Goal: Task Accomplishment & Management: Use online tool/utility

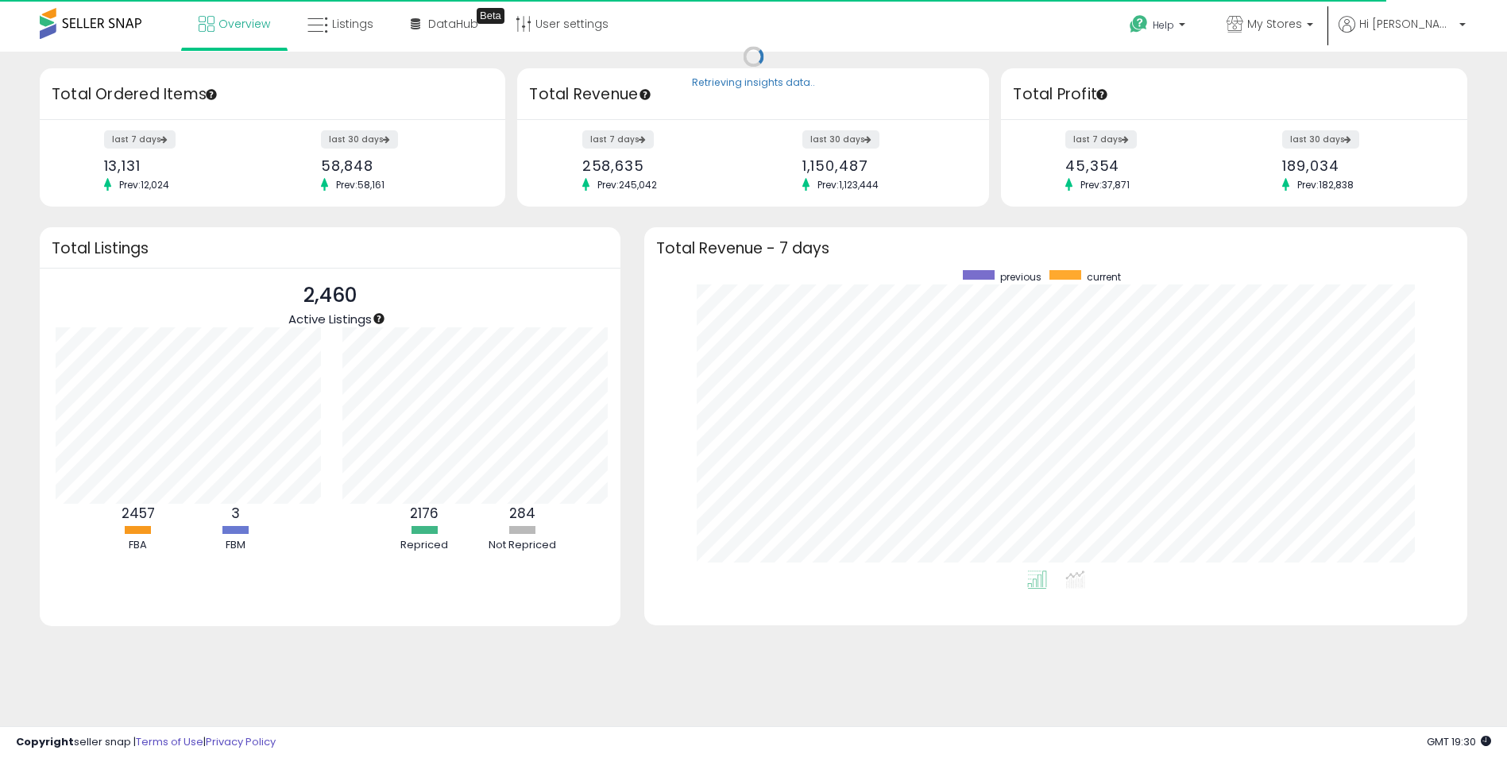
scroll to position [793990, 793499]
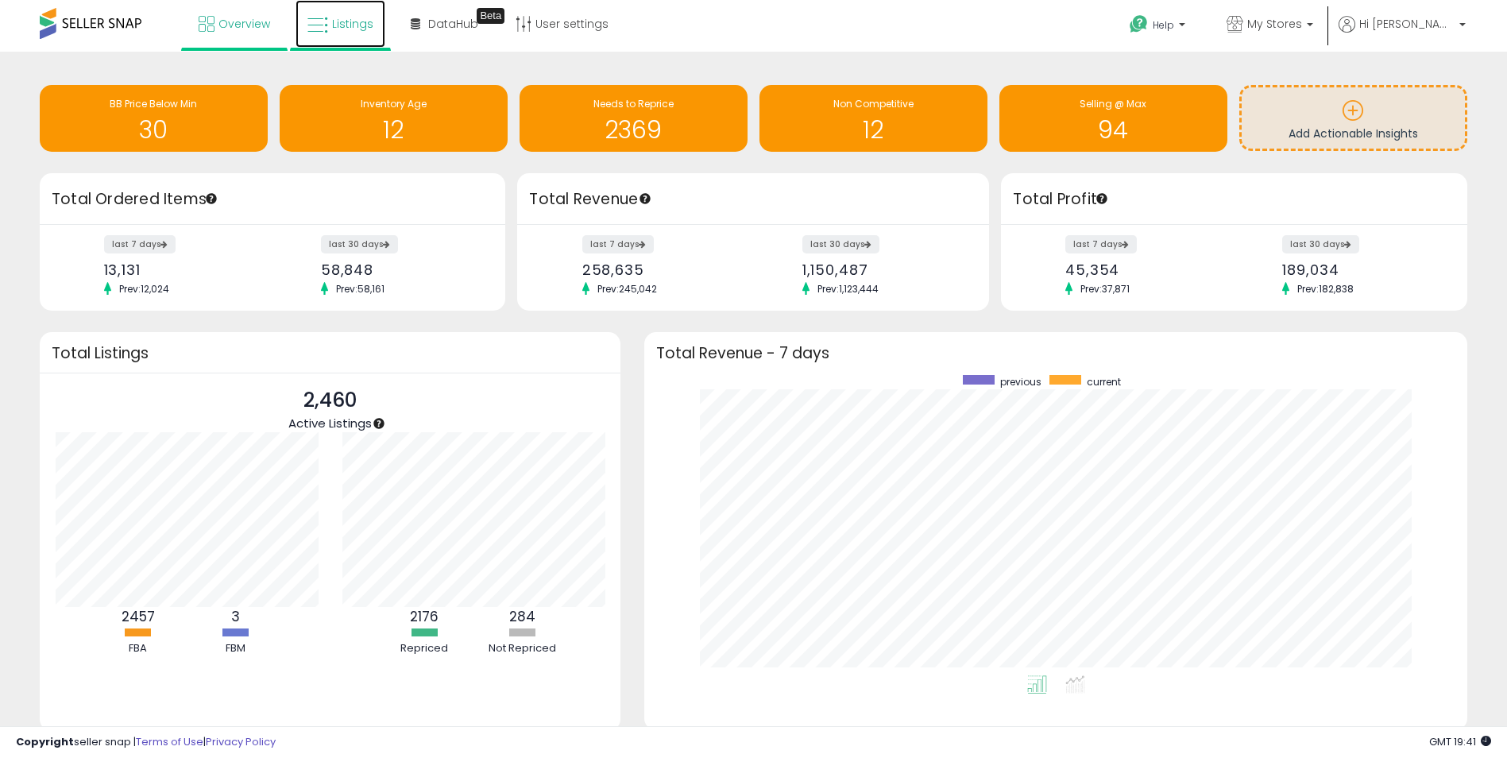
click at [334, 24] on span "Listings" at bounding box center [352, 24] width 41 height 16
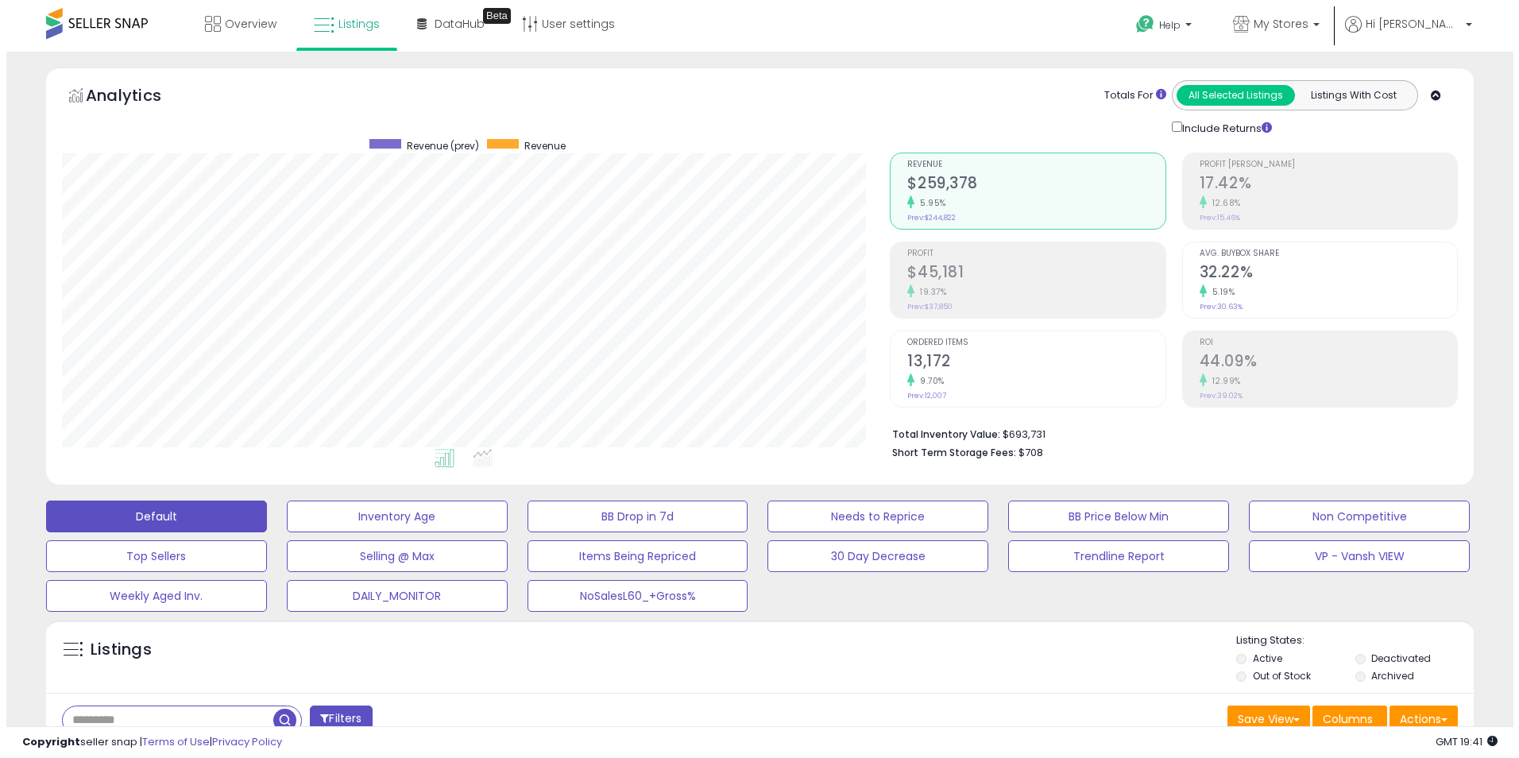
scroll to position [326, 828]
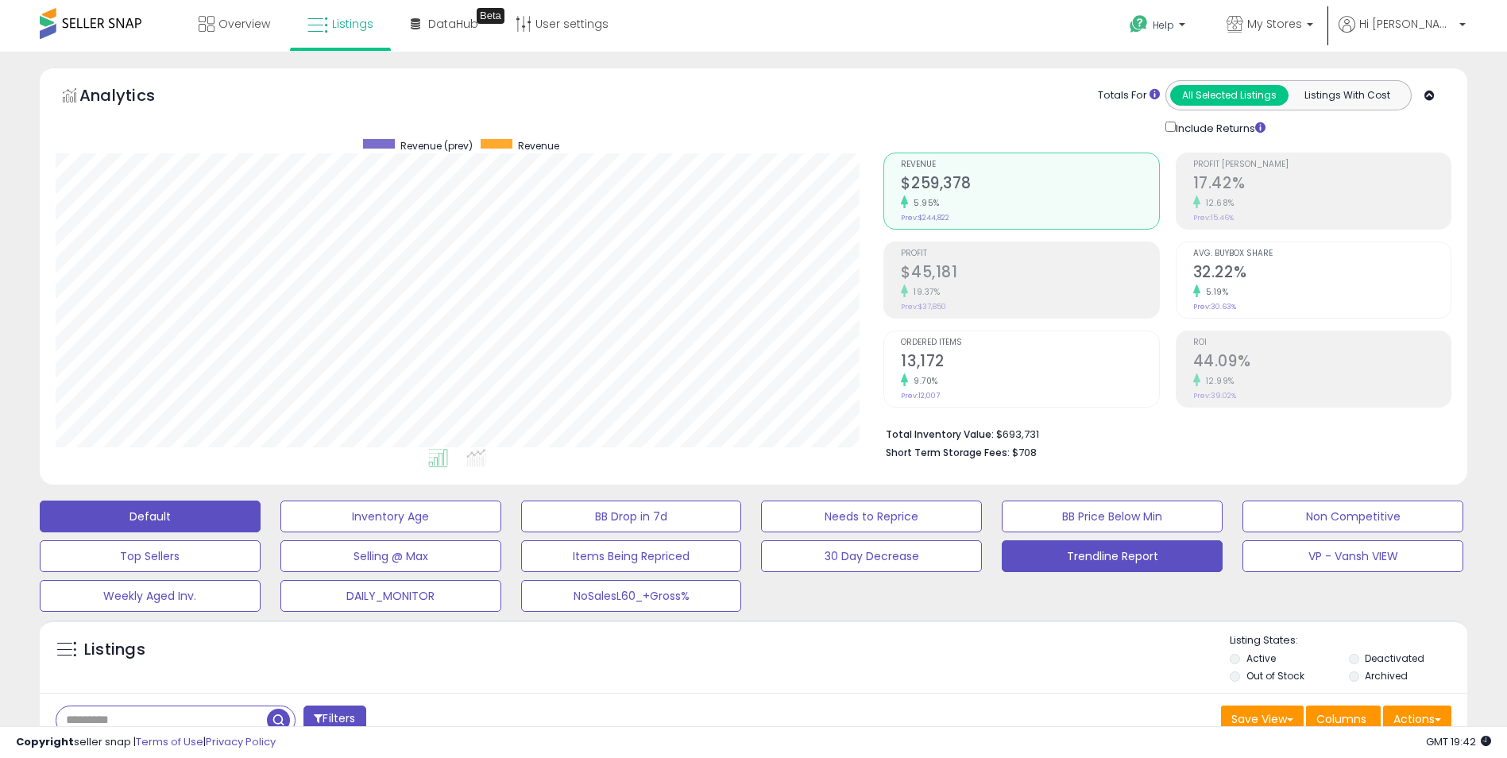
click at [1097, 558] on button "Trendline Report" at bounding box center [1112, 556] width 221 height 32
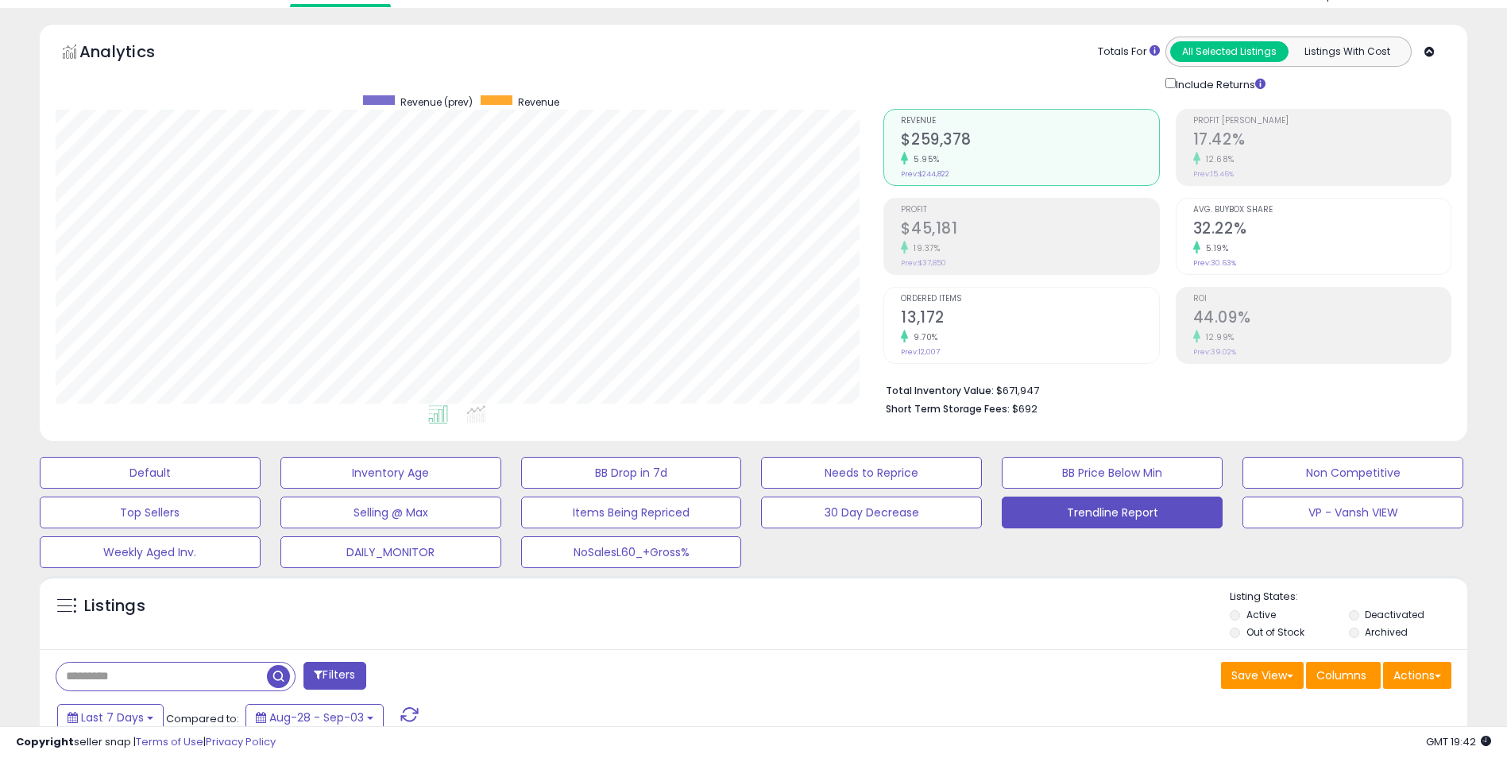
scroll to position [79, 0]
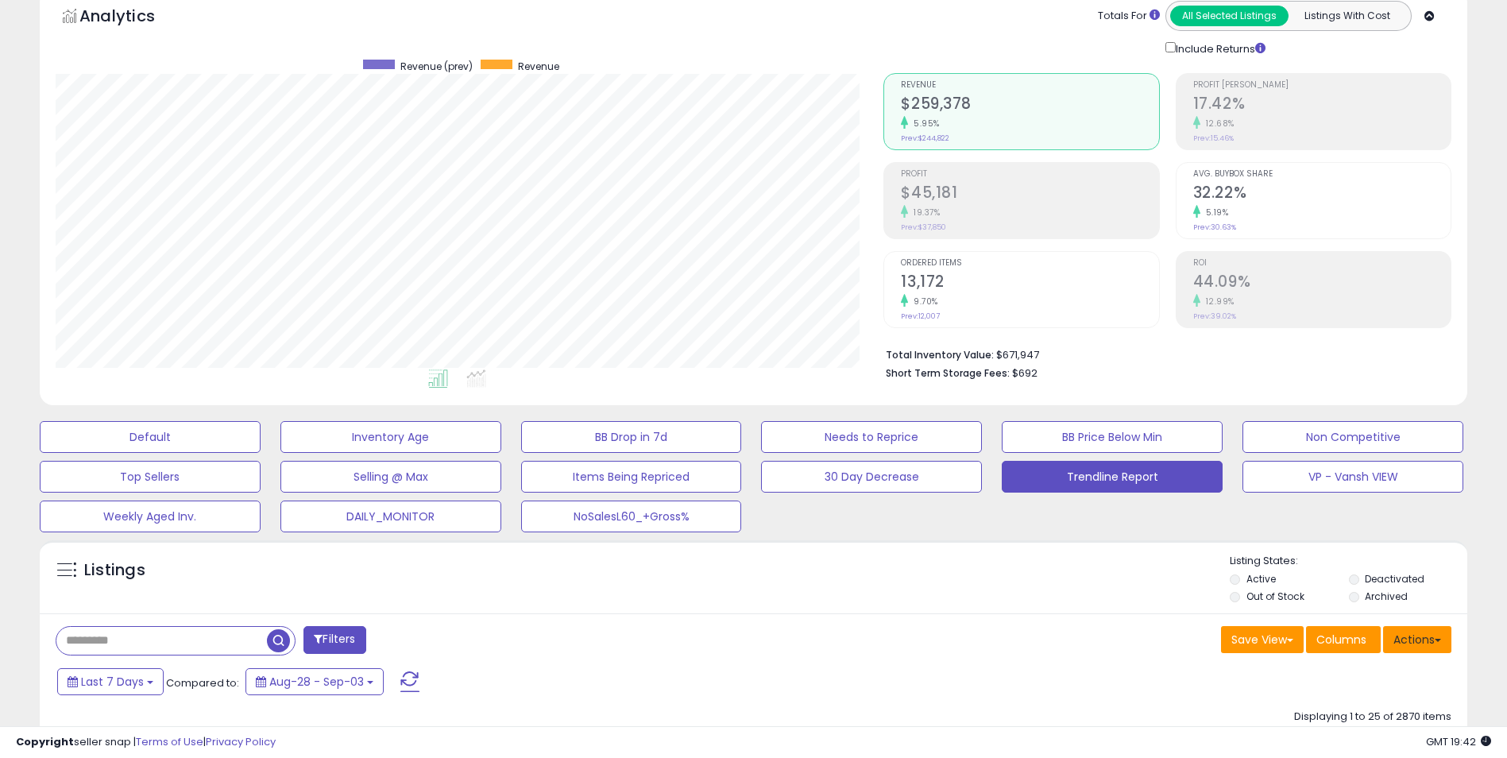
click at [1435, 643] on button "Actions" at bounding box center [1417, 639] width 68 height 27
click at [1349, 713] on link "Export Visible Columns" at bounding box center [1352, 713] width 174 height 25
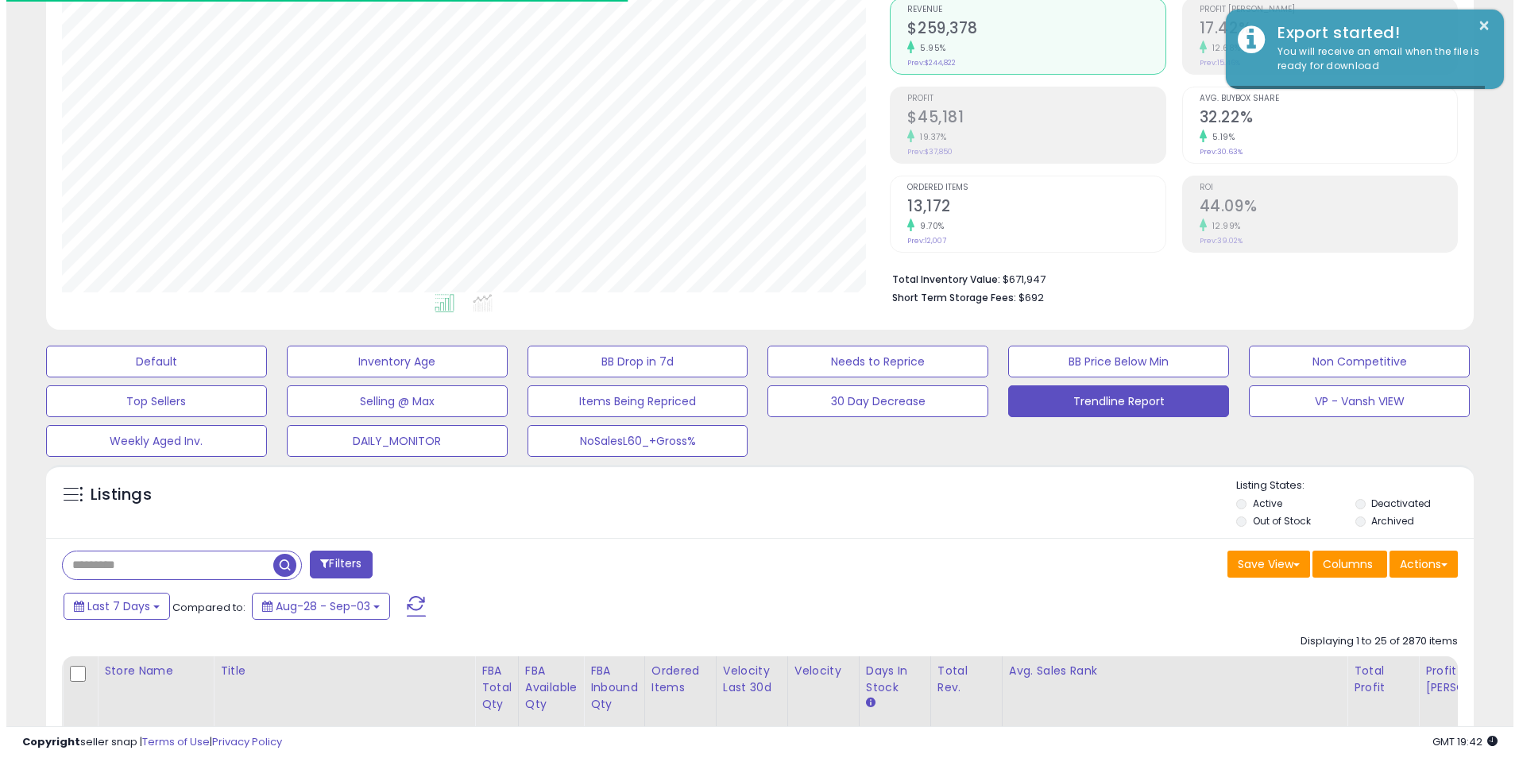
scroll to position [159, 0]
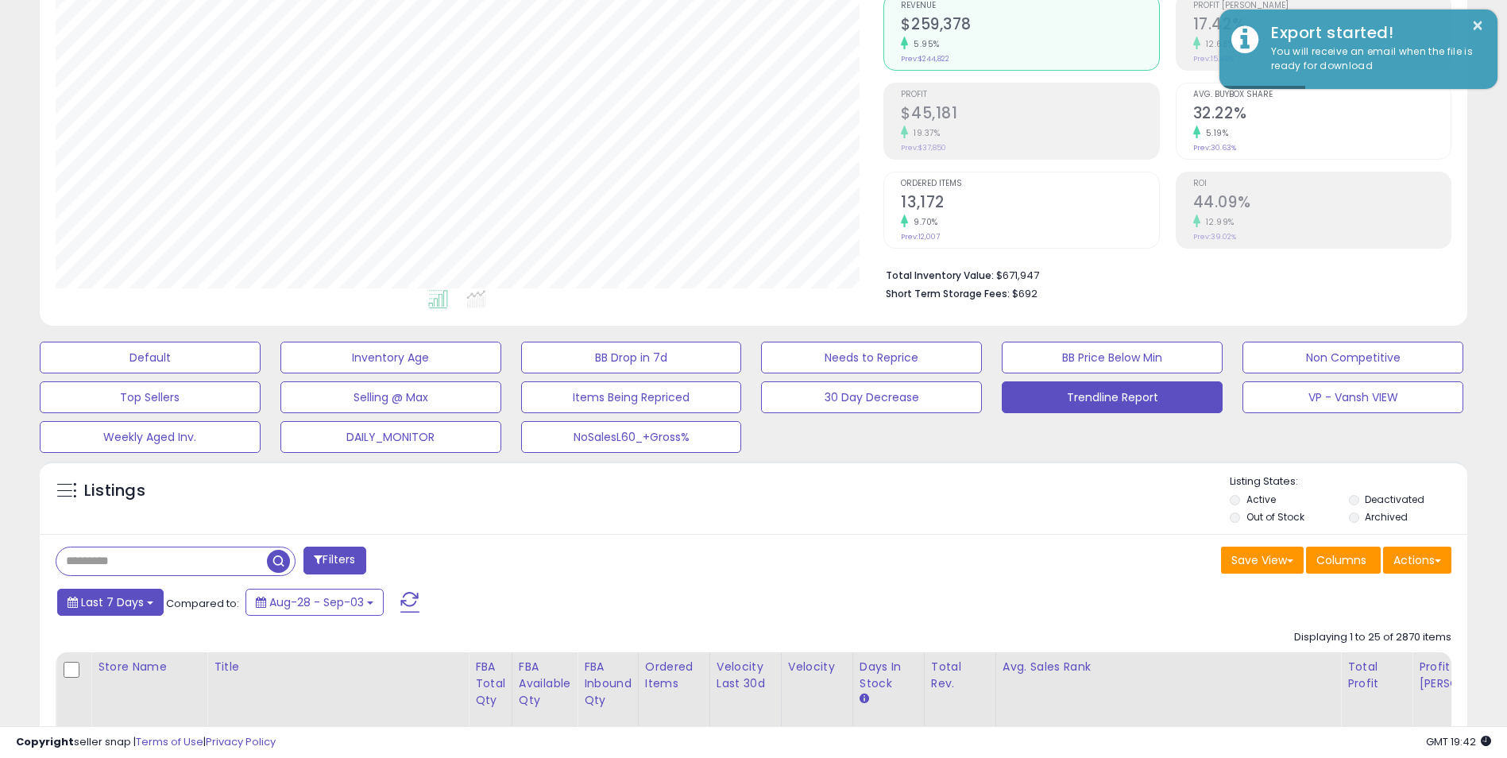
click at [132, 606] on span "Last 7 Days" at bounding box center [112, 602] width 63 height 16
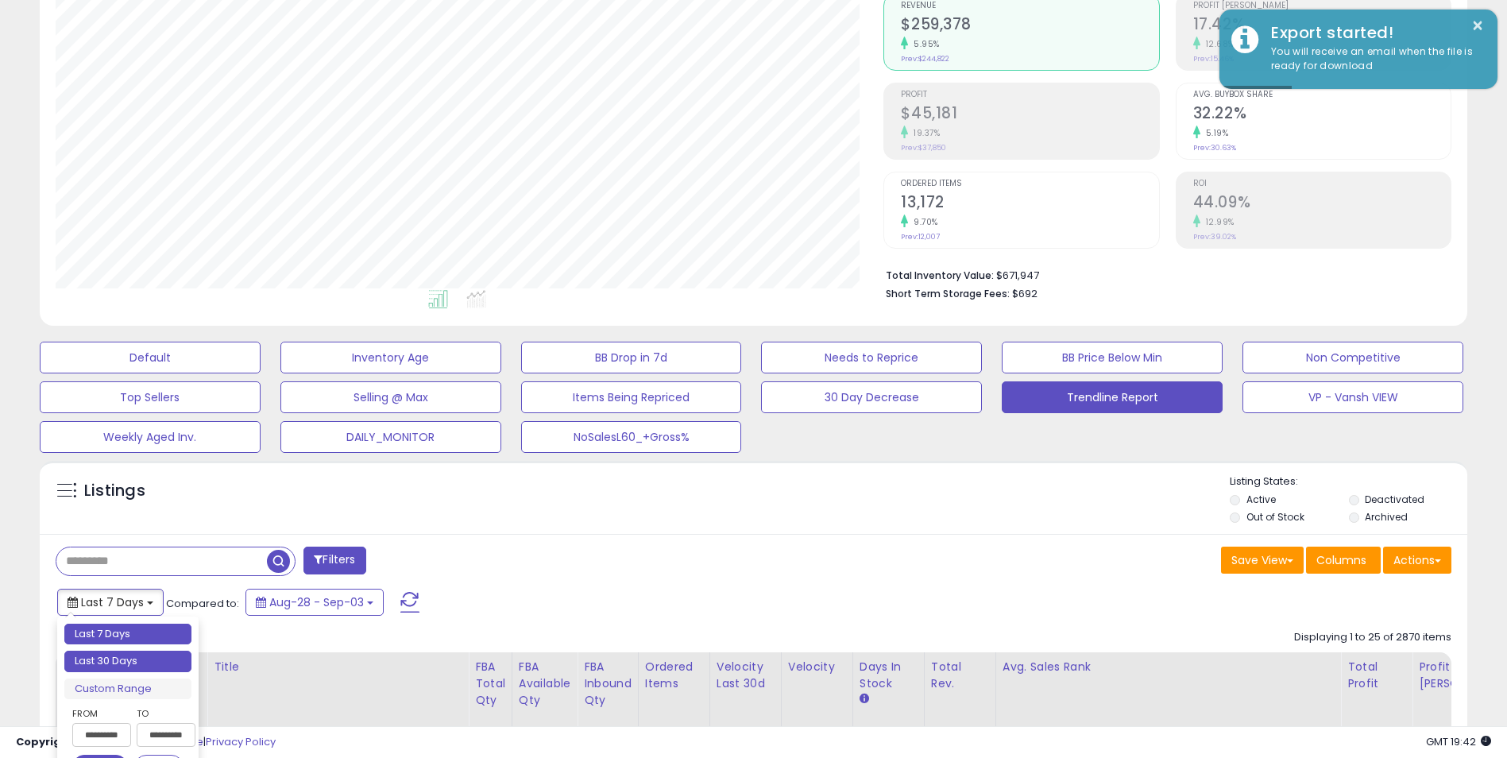
type input "**********"
click at [137, 665] on li "Last 30 Days" at bounding box center [127, 661] width 127 height 21
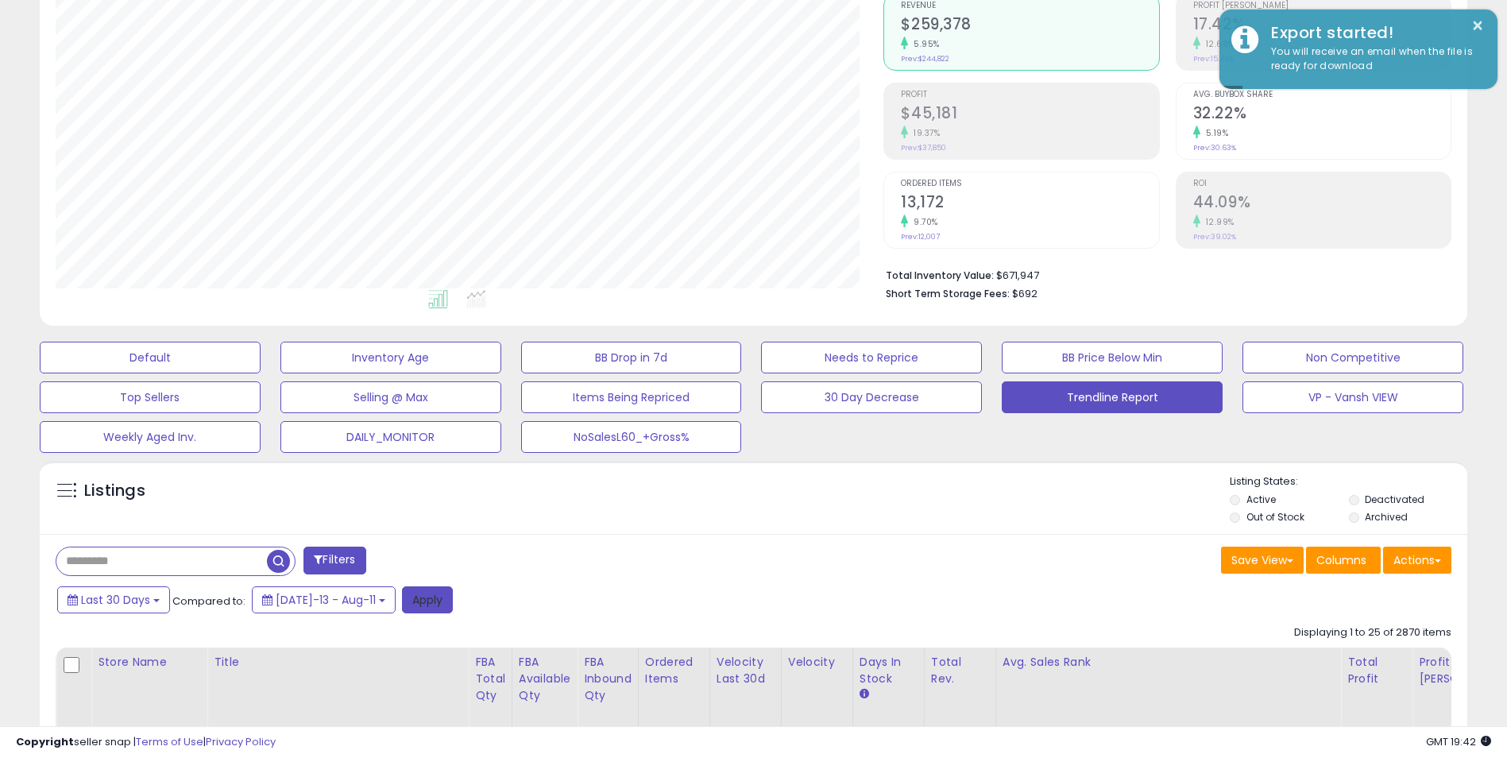
click at [415, 598] on button "Apply" at bounding box center [427, 599] width 51 height 27
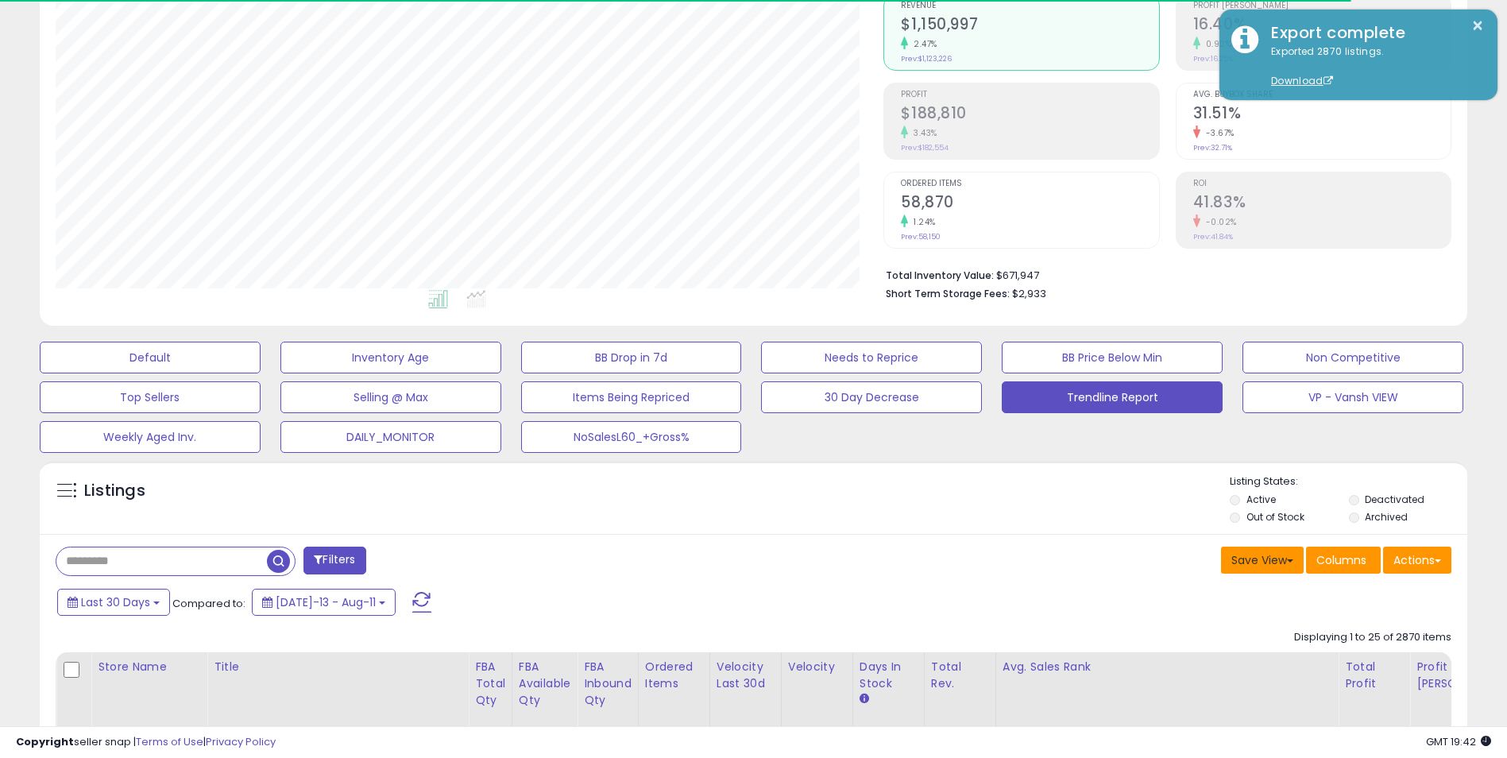
scroll to position [326, 828]
click at [1428, 560] on button "Actions" at bounding box center [1417, 559] width 68 height 27
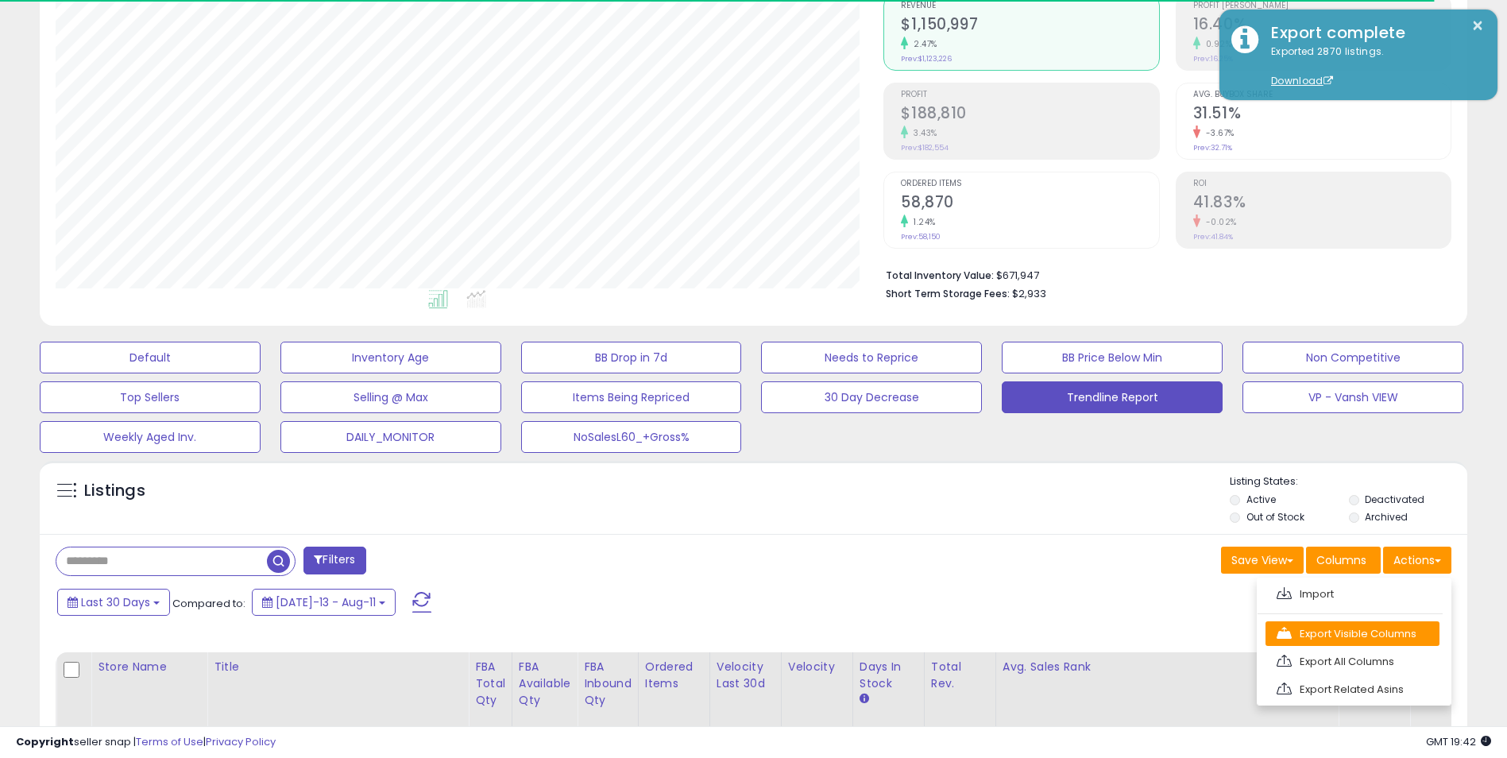
click at [1368, 635] on link "Export Visible Columns" at bounding box center [1352, 633] width 174 height 25
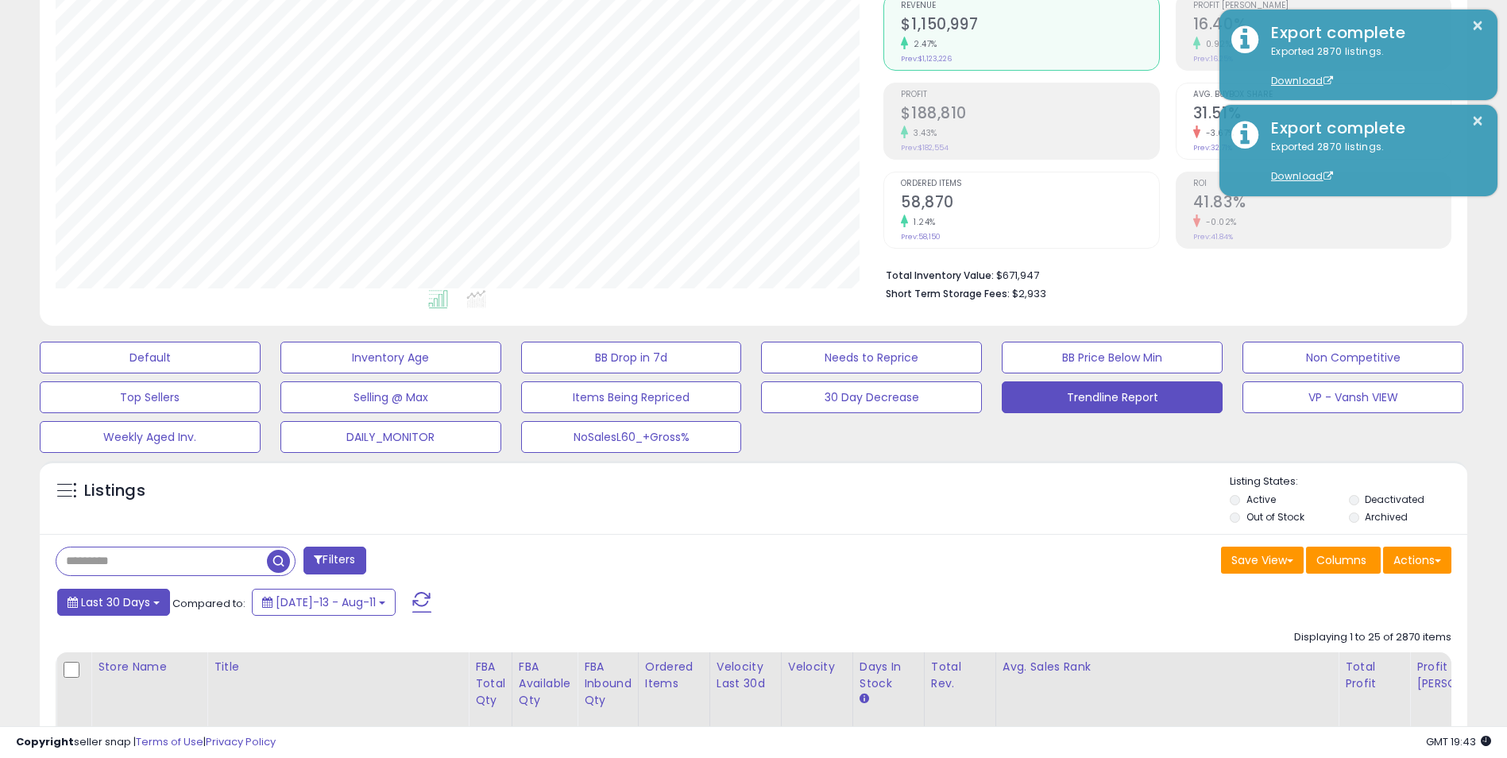
click at [153, 609] on button "Last 30 Days" at bounding box center [113, 602] width 113 height 27
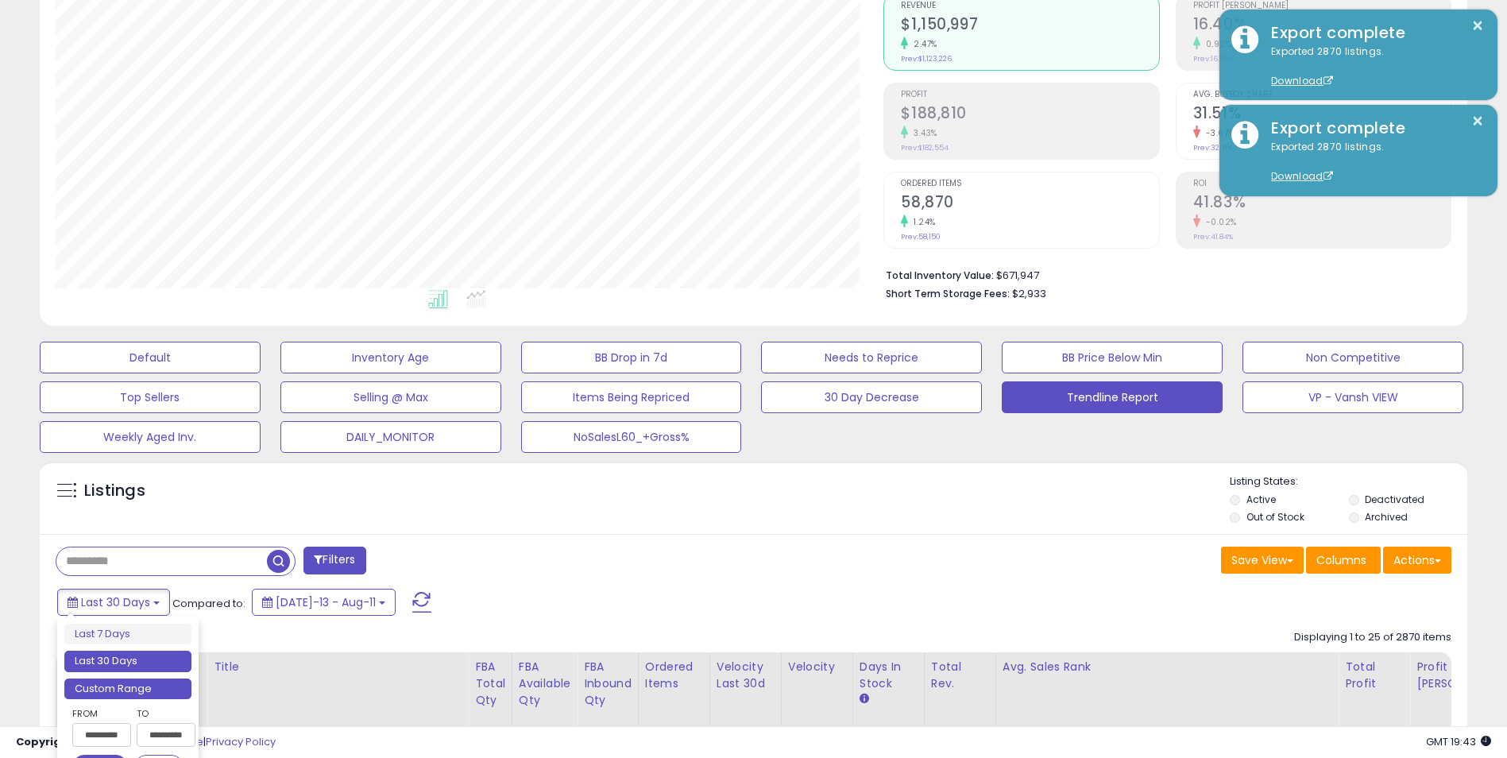
click at [118, 689] on li "Custom Range" at bounding box center [127, 688] width 127 height 21
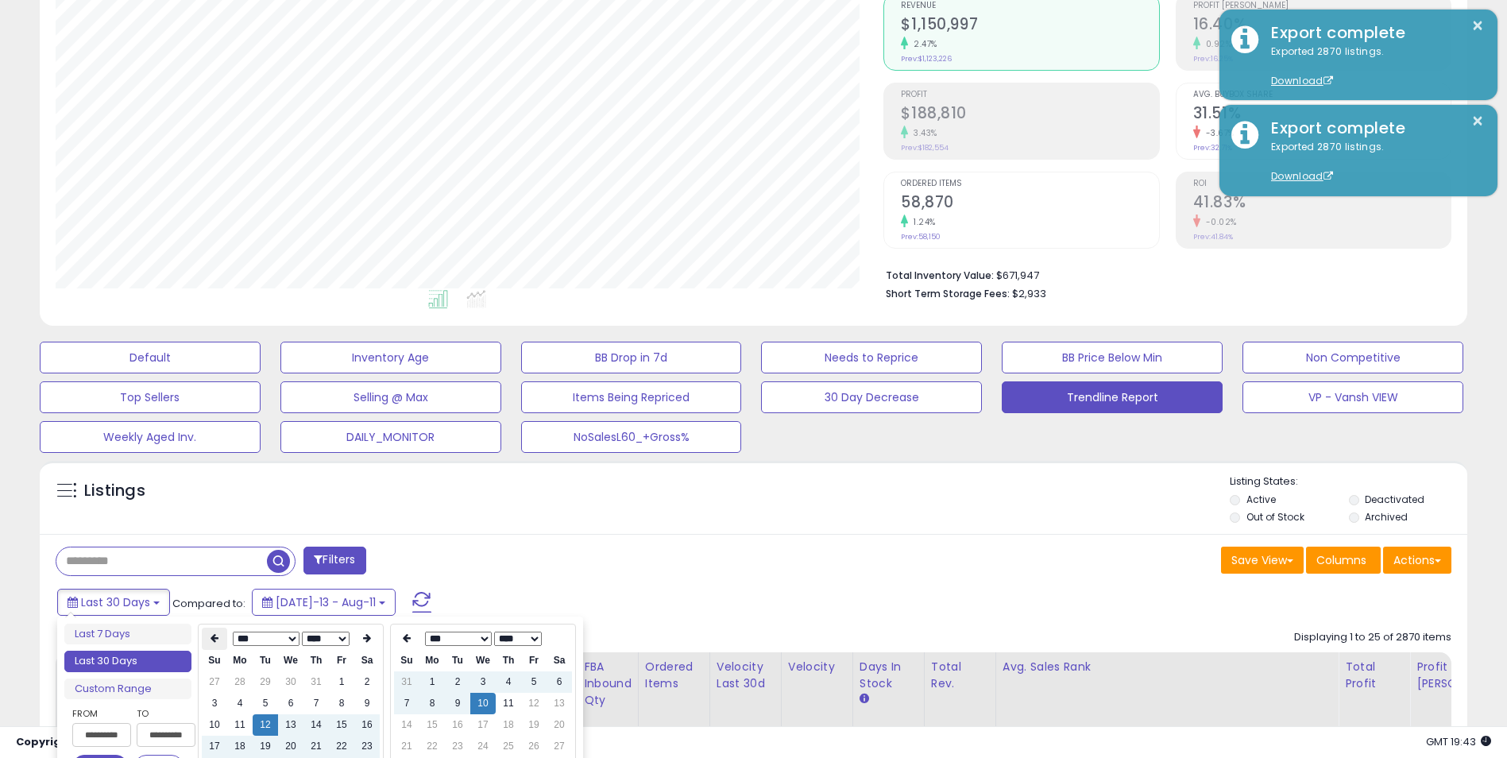
click at [213, 640] on icon at bounding box center [214, 638] width 8 height 10
click at [215, 640] on icon at bounding box center [214, 638] width 8 height 10
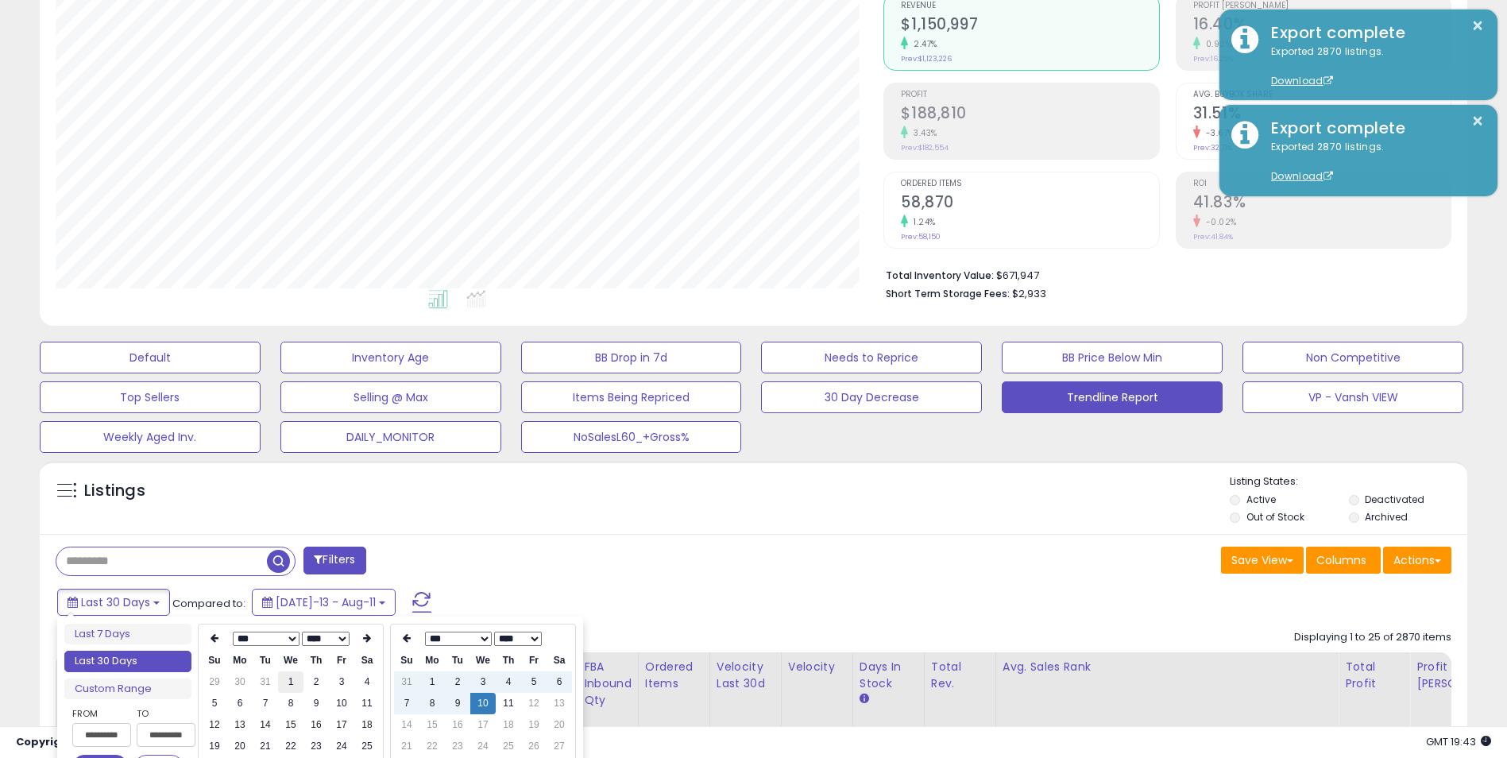
click at [288, 679] on td "1" at bounding box center [290, 681] width 25 height 21
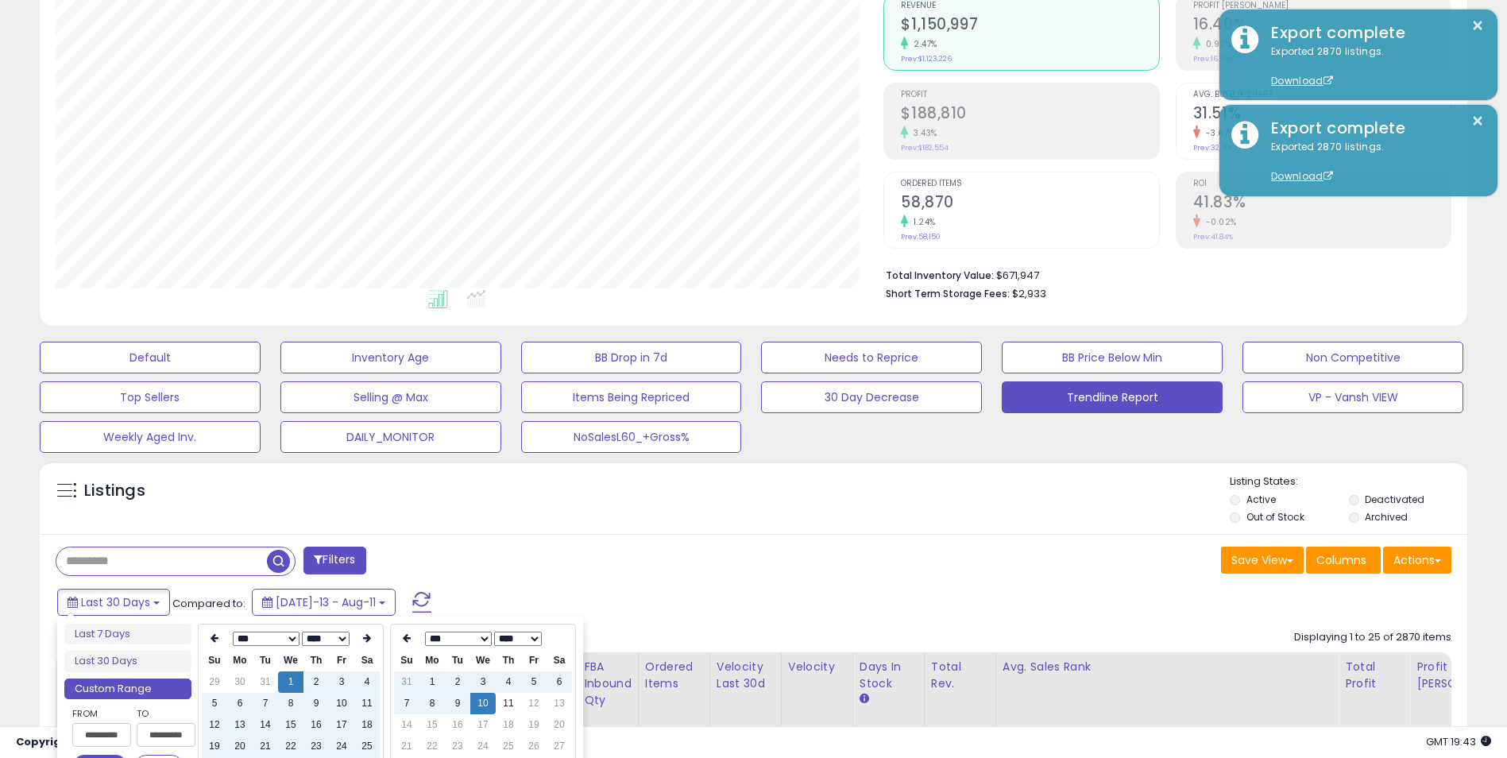
type input "**********"
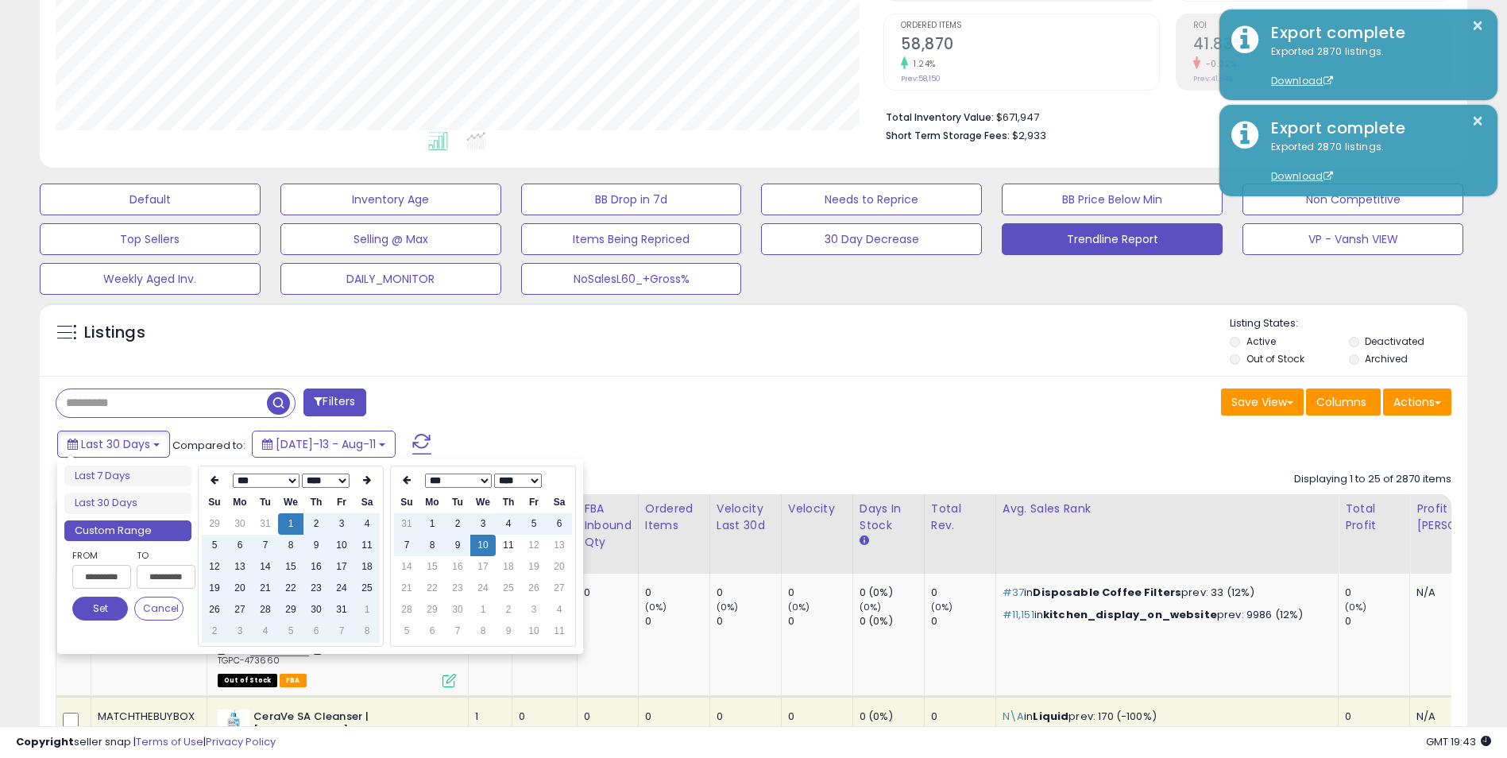
scroll to position [318, 0]
click at [490, 548] on td "10" at bounding box center [482, 544] width 25 height 21
type input "**********"
click at [88, 606] on button "Set" at bounding box center [100, 608] width 56 height 24
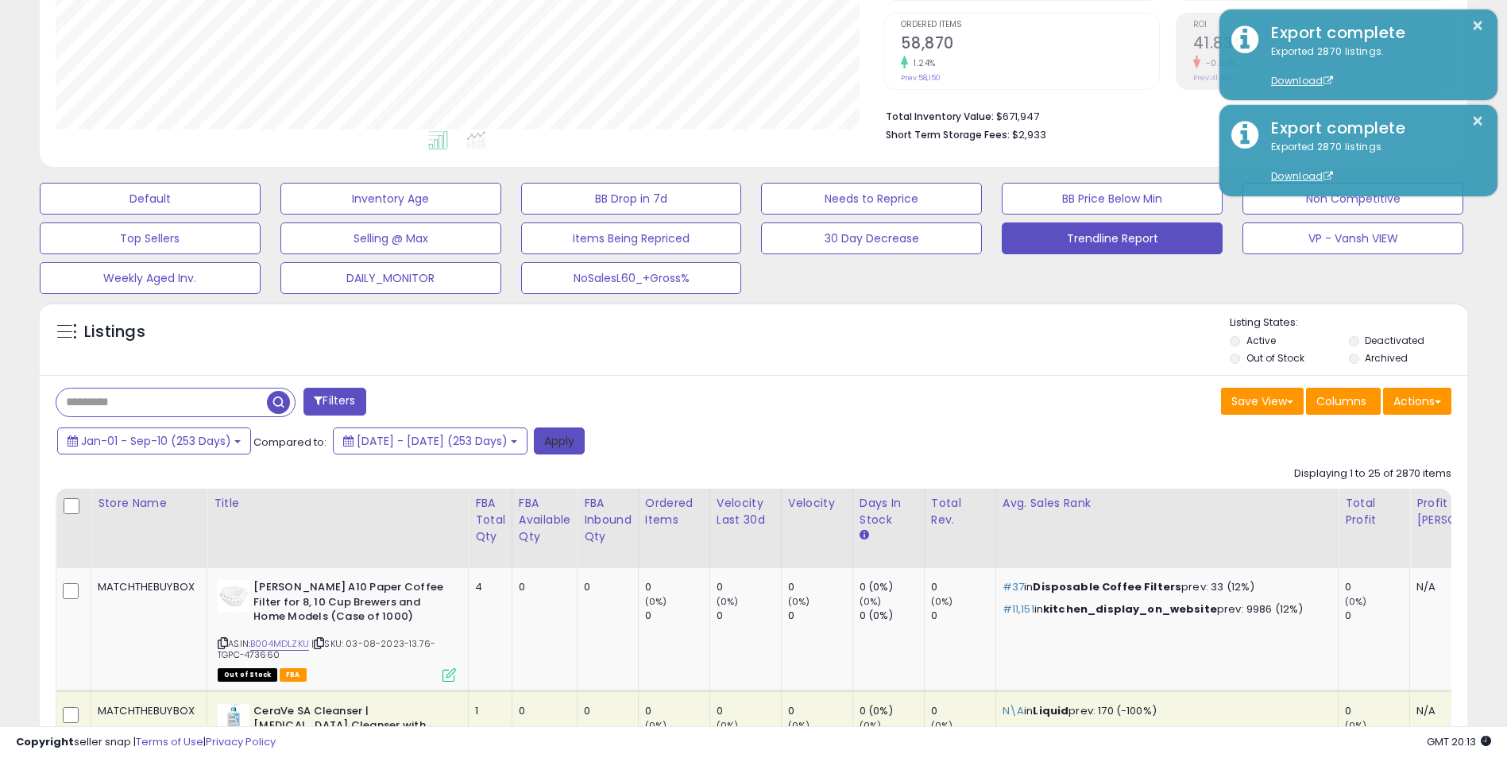
click at [585, 434] on button "Apply" at bounding box center [559, 440] width 51 height 27
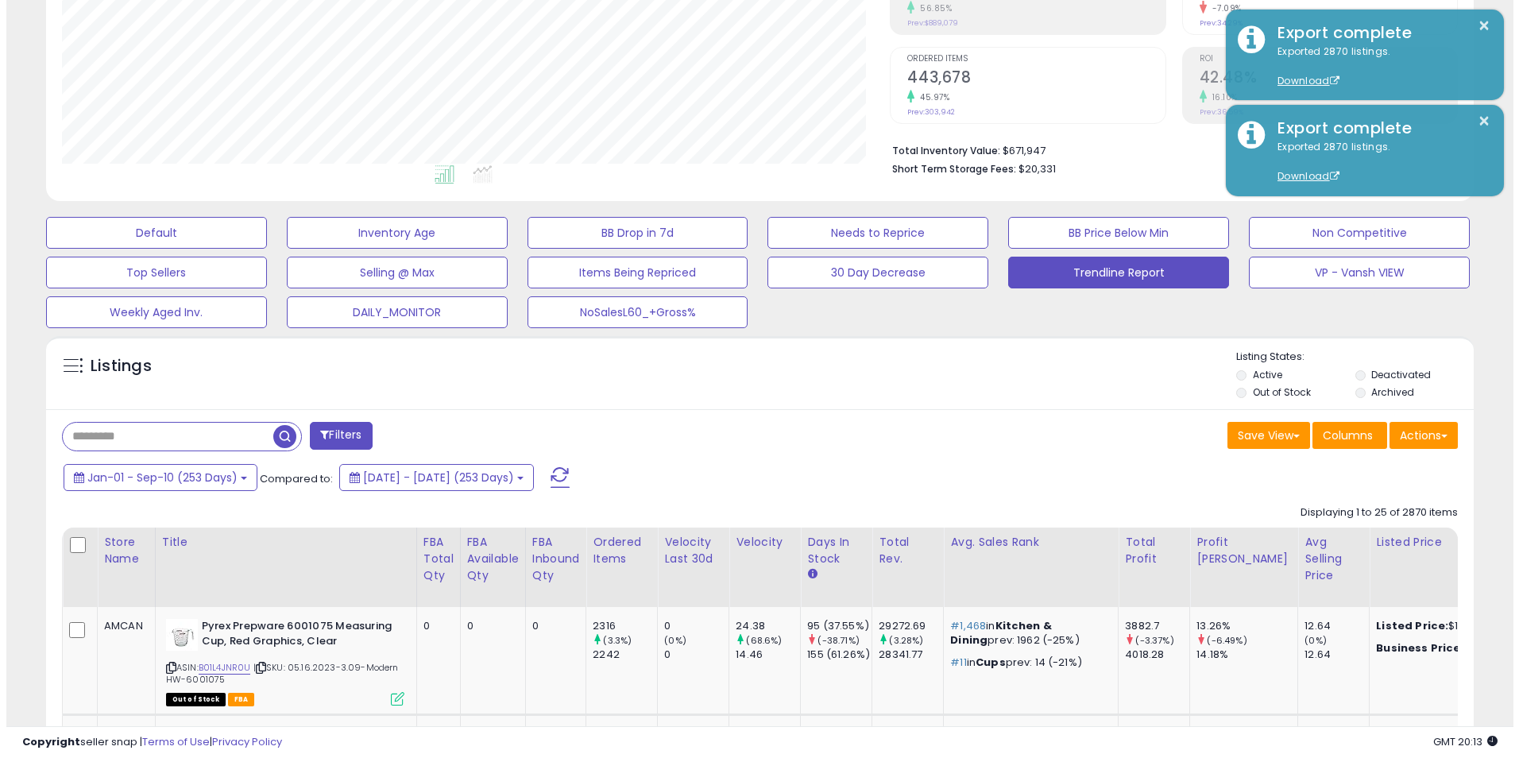
scroll to position [326, 828]
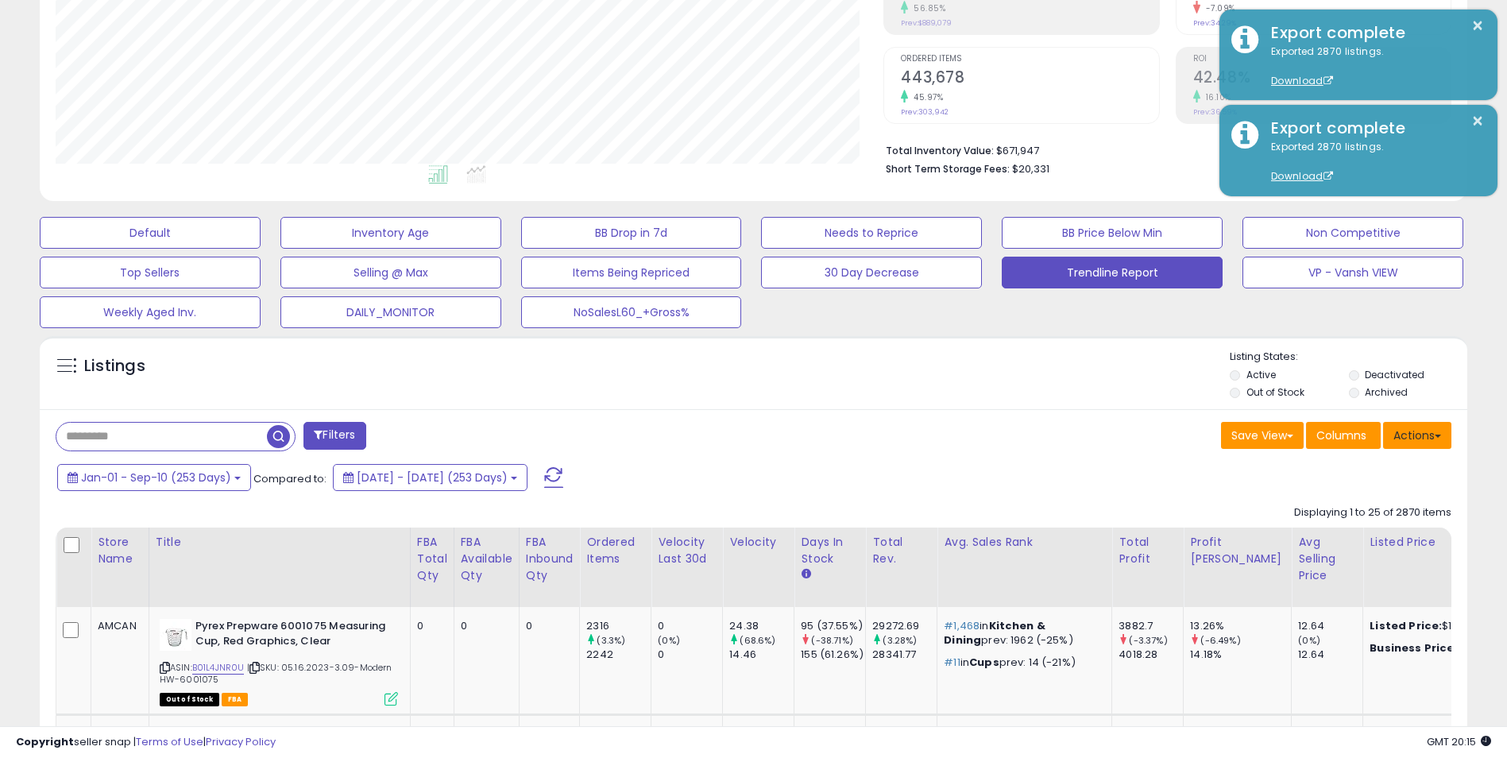
click at [1423, 435] on button "Actions" at bounding box center [1417, 435] width 68 height 27
click at [1338, 512] on link "Export Visible Columns" at bounding box center [1352, 508] width 174 height 25
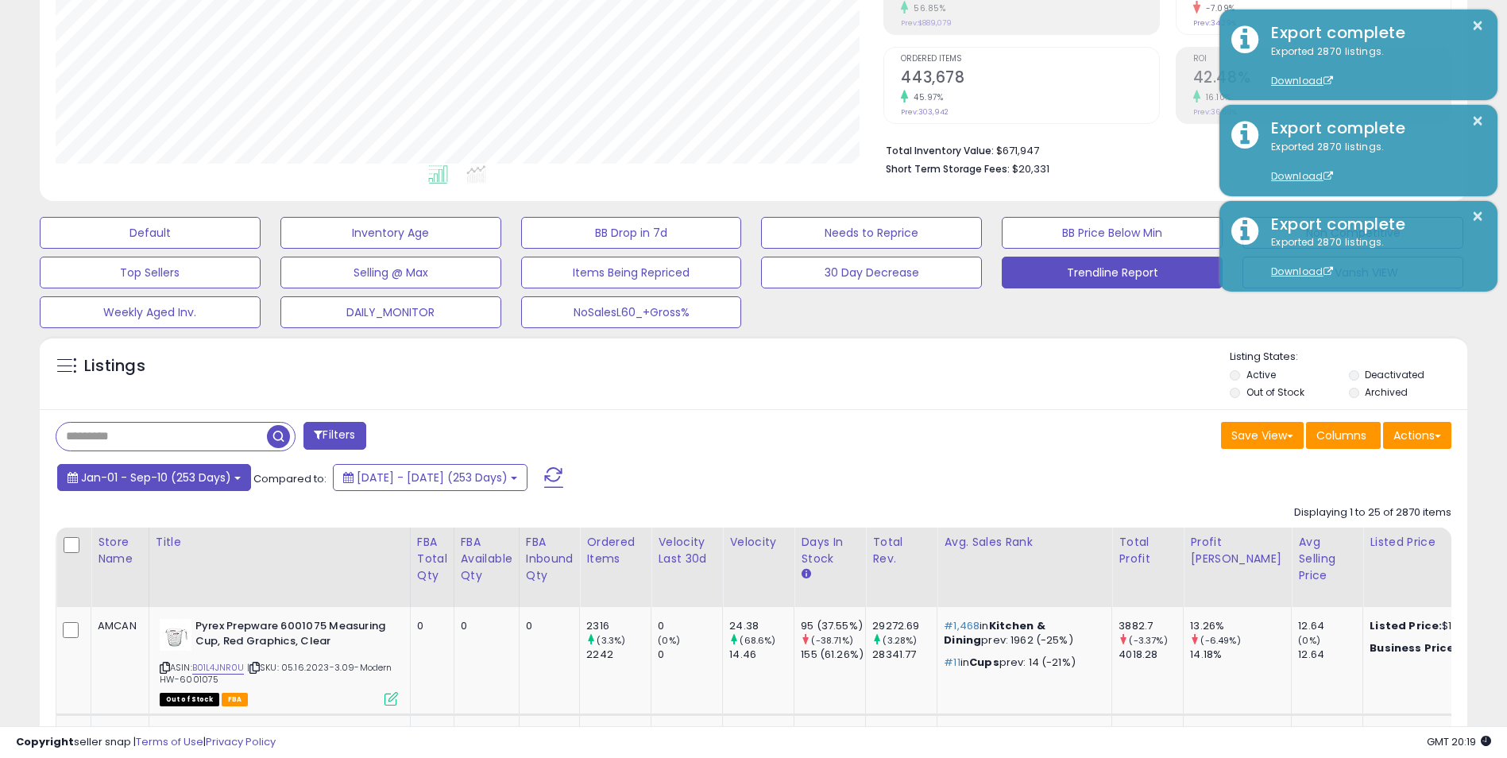
click at [195, 479] on span "Jan-01 - Sep-10 (253 Days)" at bounding box center [156, 477] width 150 height 16
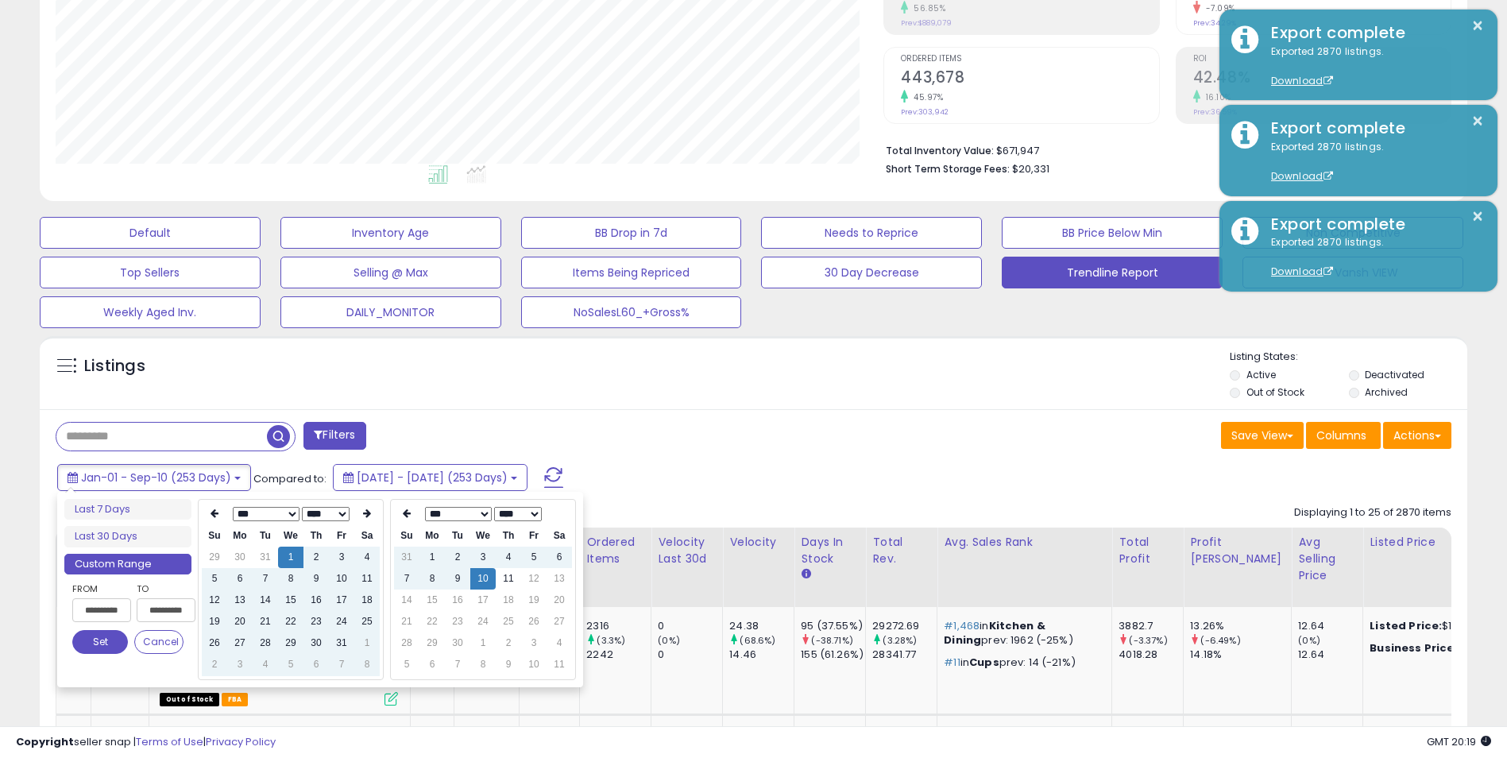
click at [111, 566] on li "Custom Range" at bounding box center [127, 564] width 127 height 21
click at [372, 519] on th at bounding box center [366, 514] width 25 height 22
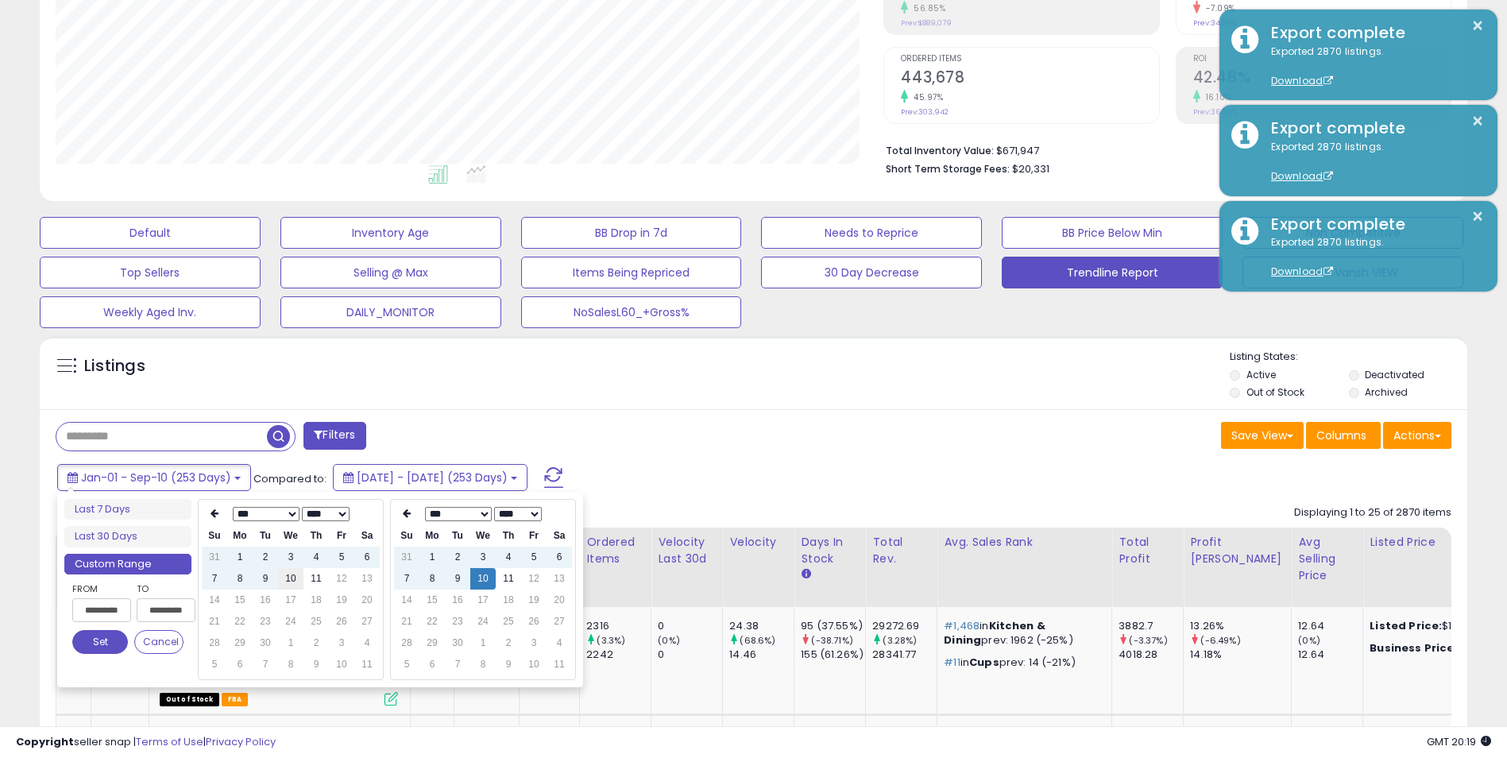
type input "**********"
click at [291, 583] on td "10" at bounding box center [290, 578] width 25 height 21
click at [101, 642] on button "Set" at bounding box center [100, 642] width 56 height 24
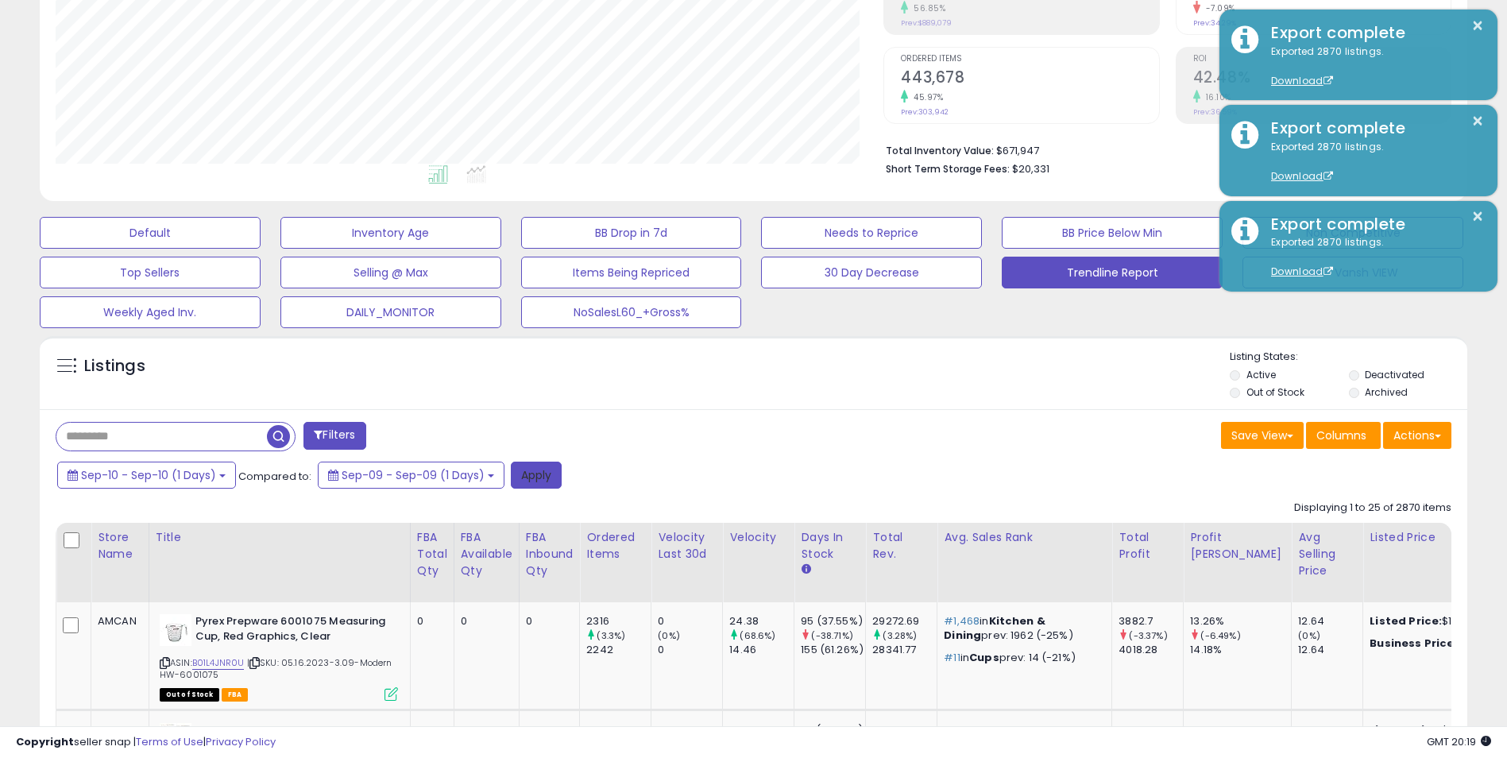
click at [523, 476] on button "Apply" at bounding box center [536, 474] width 51 height 27
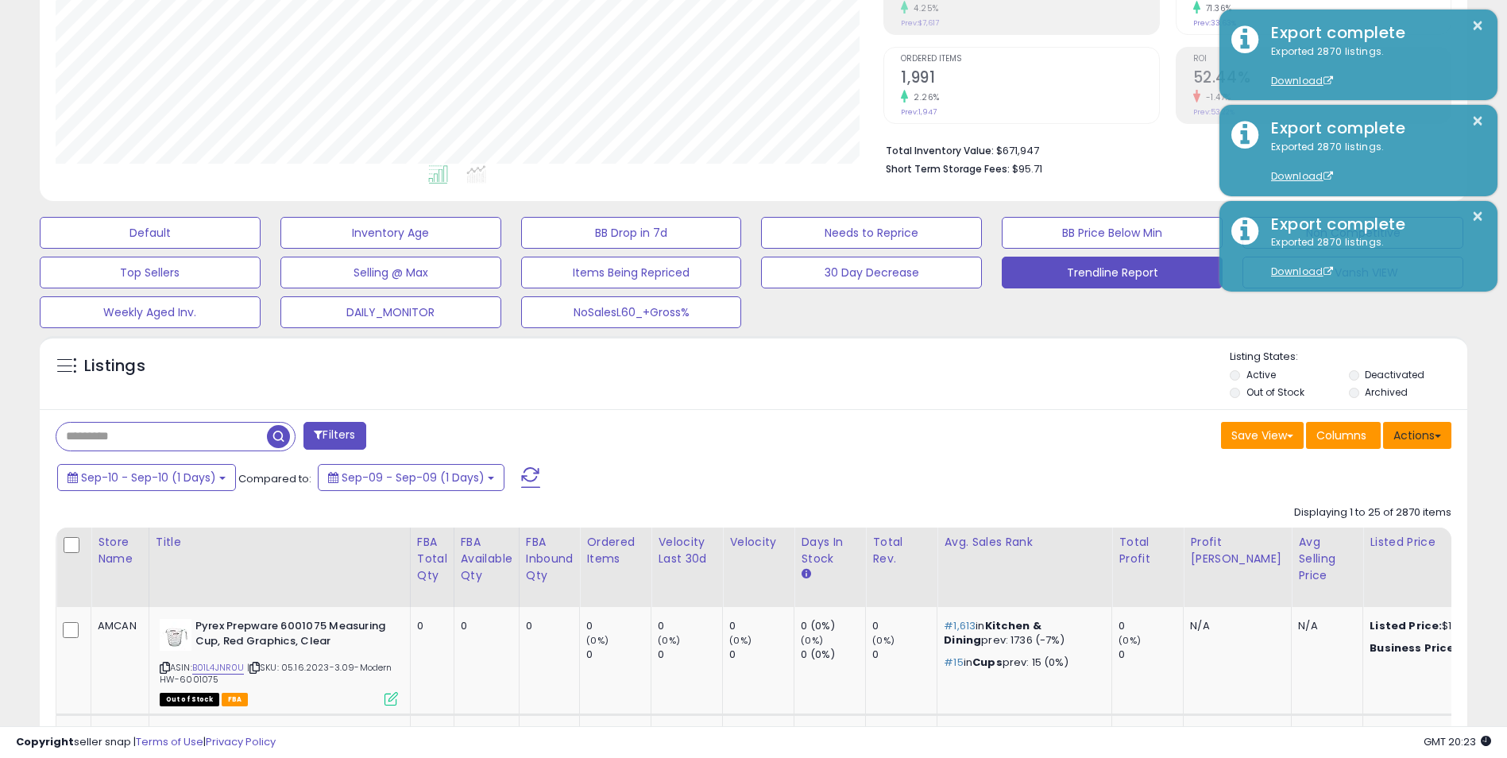
click at [1422, 439] on button "Actions" at bounding box center [1417, 435] width 68 height 27
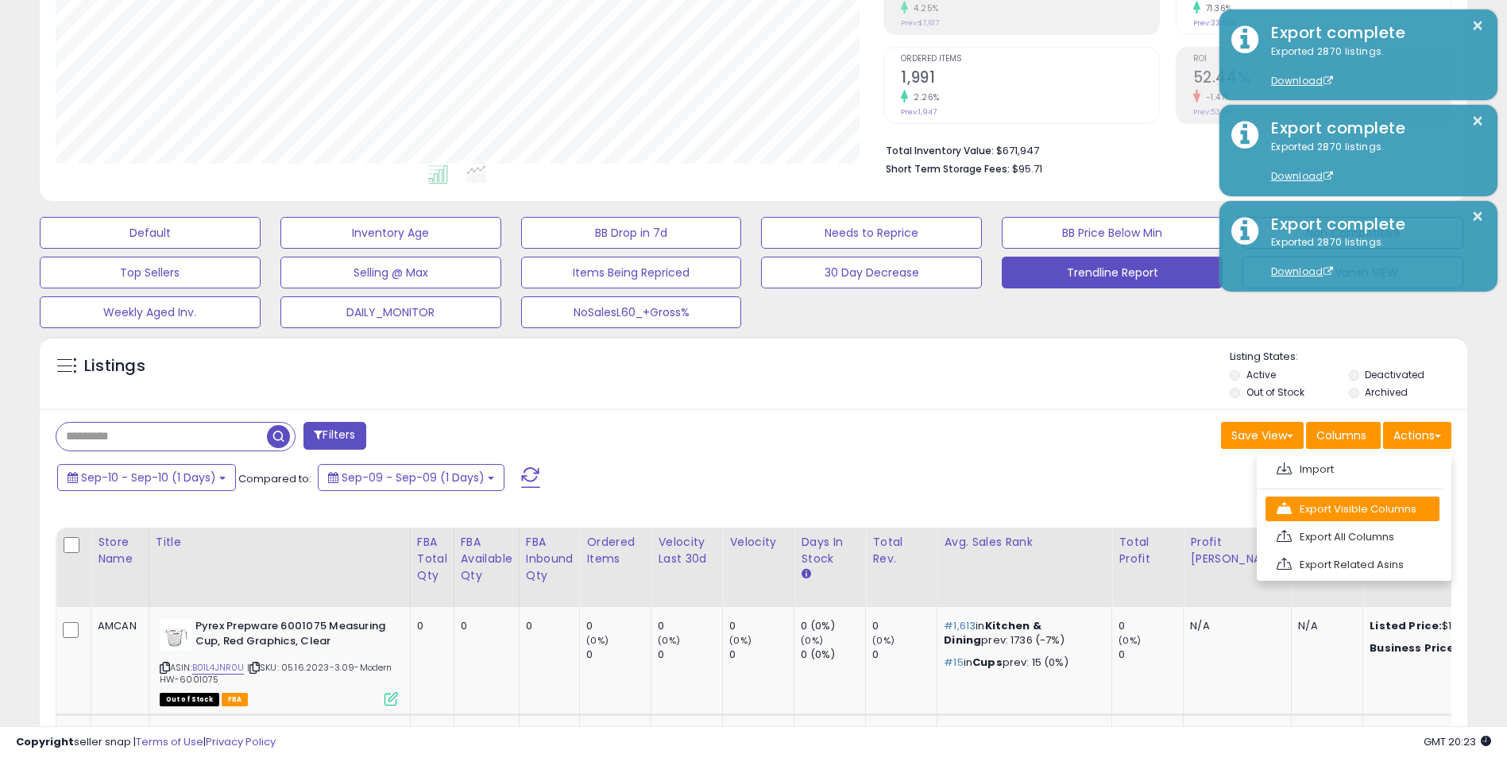
click at [1333, 508] on link "Export Visible Columns" at bounding box center [1352, 508] width 174 height 25
